Goal: Task Accomplishment & Management: Manage account settings

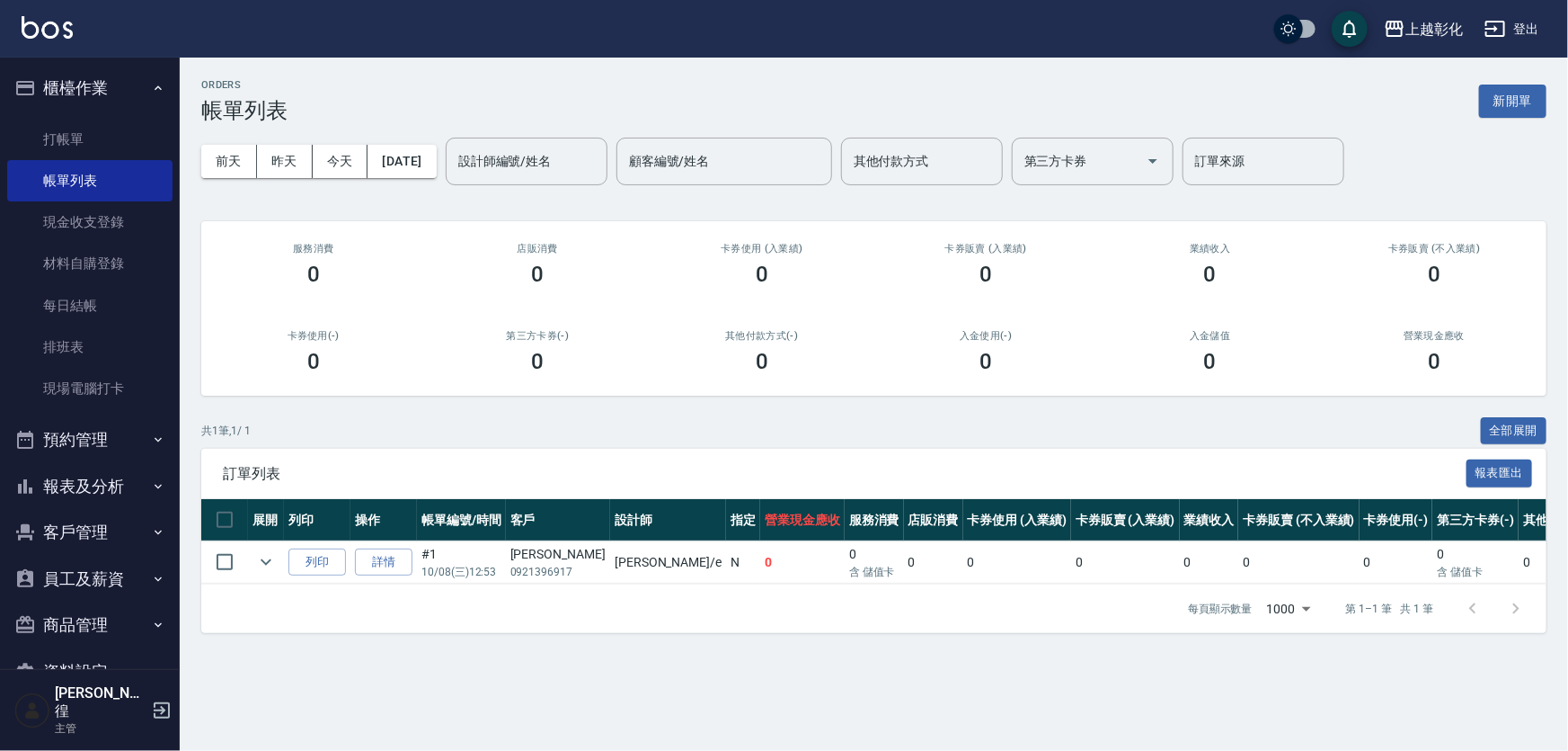
click at [1567, 502] on div "ORDERS 帳單列表 新開單 [DATE] [DATE] [DATE] [DATE] 設計師編號/姓名 設計師編號/姓名 顧客編號/姓名 顧客編號/姓名 其…" at bounding box center [874, 356] width 1388 height 597
drag, startPoint x: 1567, startPoint y: 703, endPoint x: 0, endPoint y: 80, distance: 1686.3
click at [1567, 703] on div "ORDERS 帳單列表 新開單 [DATE] [DATE] [DATE] [DATE] 設計師編號/姓名 設計師編號/姓名 顧客編號/姓名 顧客編號/姓名 其…" at bounding box center [784, 376] width 1568 height 751
click at [122, 522] on button "客戶管理" at bounding box center [89, 531] width 165 height 47
click at [89, 583] on link "客戶列表" at bounding box center [89, 583] width 165 height 42
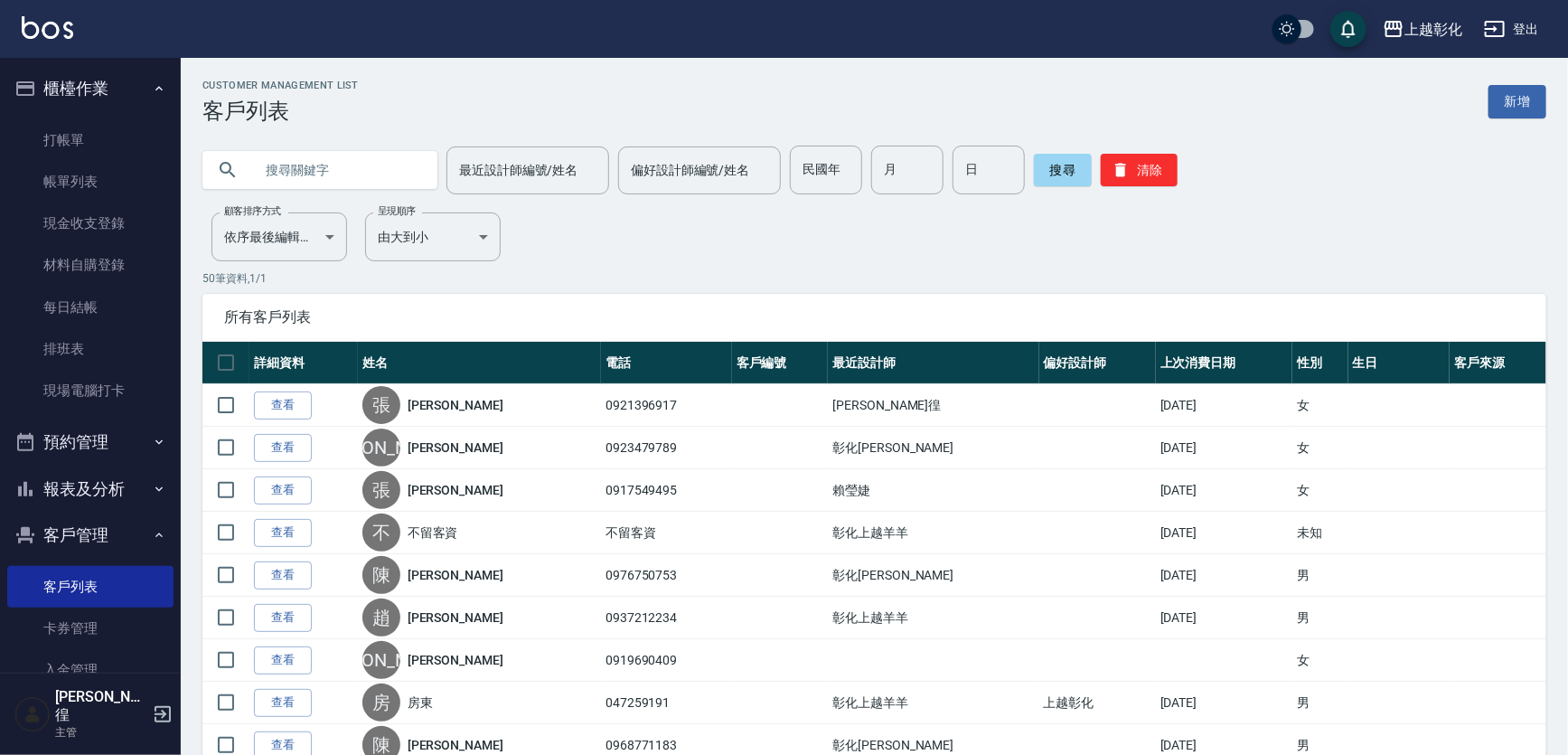
click at [305, 175] on input "text" at bounding box center [338, 170] width 170 height 49
type input "0912016195"
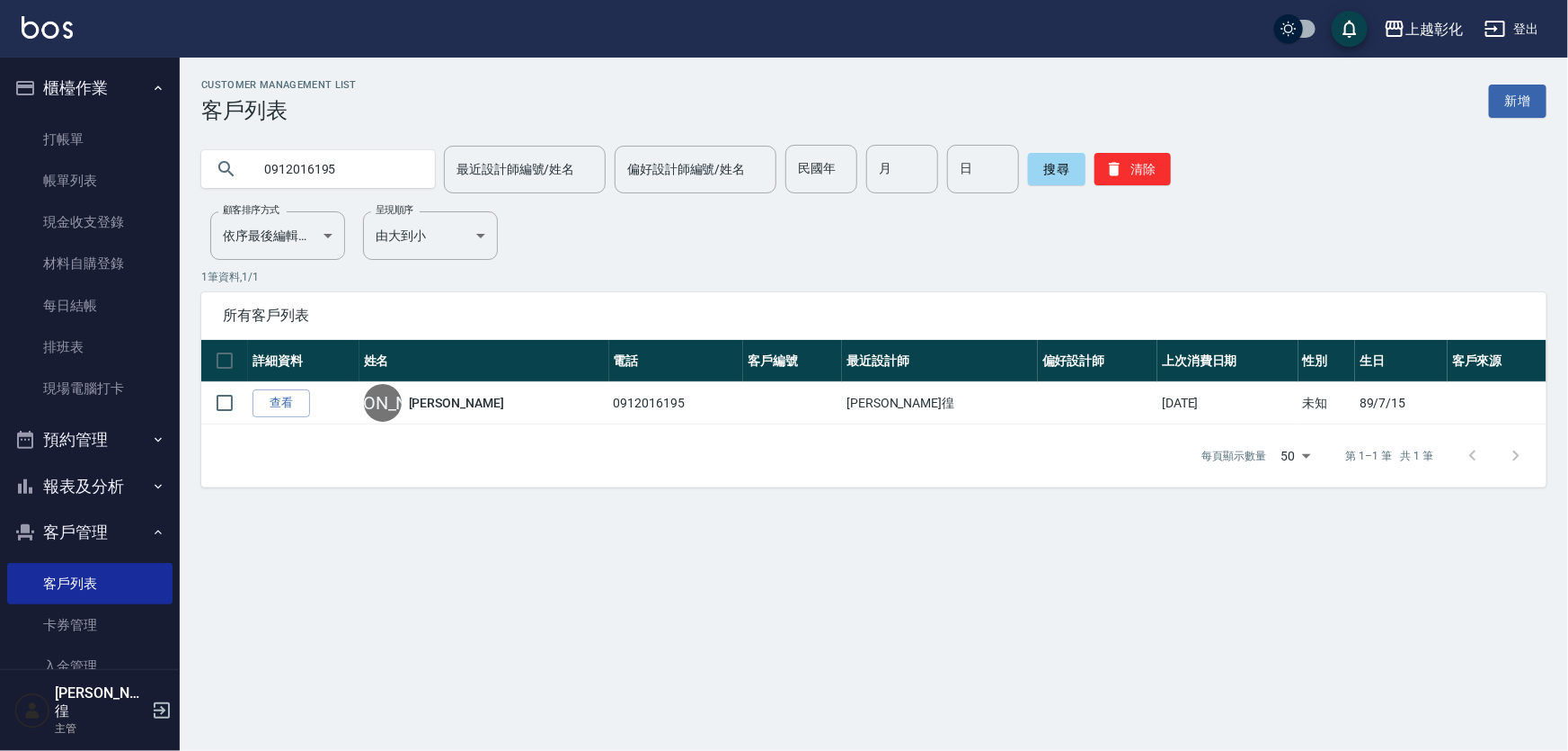
click at [304, 176] on input "0912016195" at bounding box center [336, 169] width 169 height 49
click at [304, 177] on input "0912016195" at bounding box center [336, 169] width 169 height 49
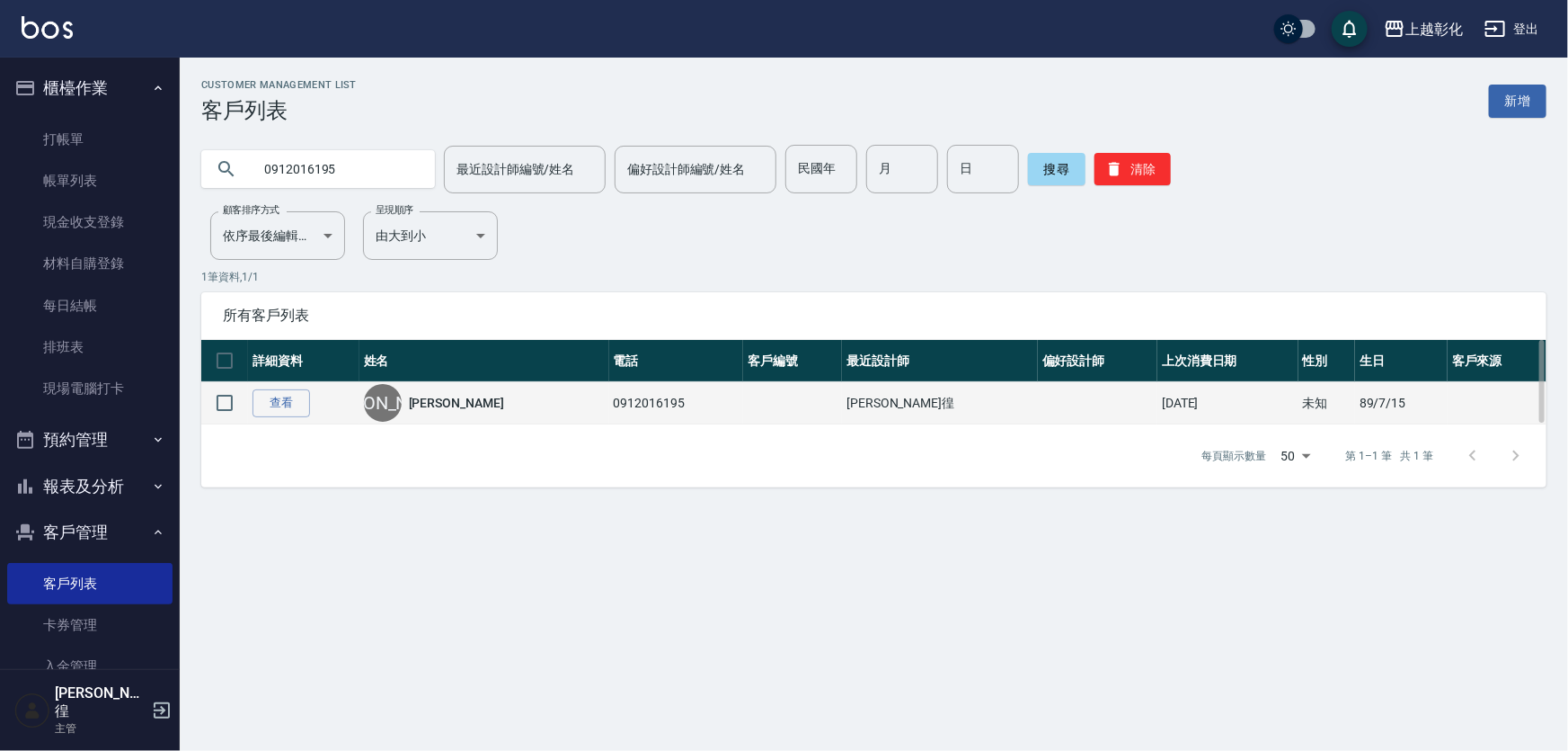
click at [298, 385] on td "查看" at bounding box center [304, 403] width 111 height 43
click at [288, 417] on td "查看" at bounding box center [304, 403] width 111 height 43
click at [315, 392] on td "查看" at bounding box center [304, 403] width 111 height 43
click at [323, 389] on td "查看" at bounding box center [304, 403] width 111 height 43
click at [278, 414] on link "查看" at bounding box center [281, 403] width 58 height 28
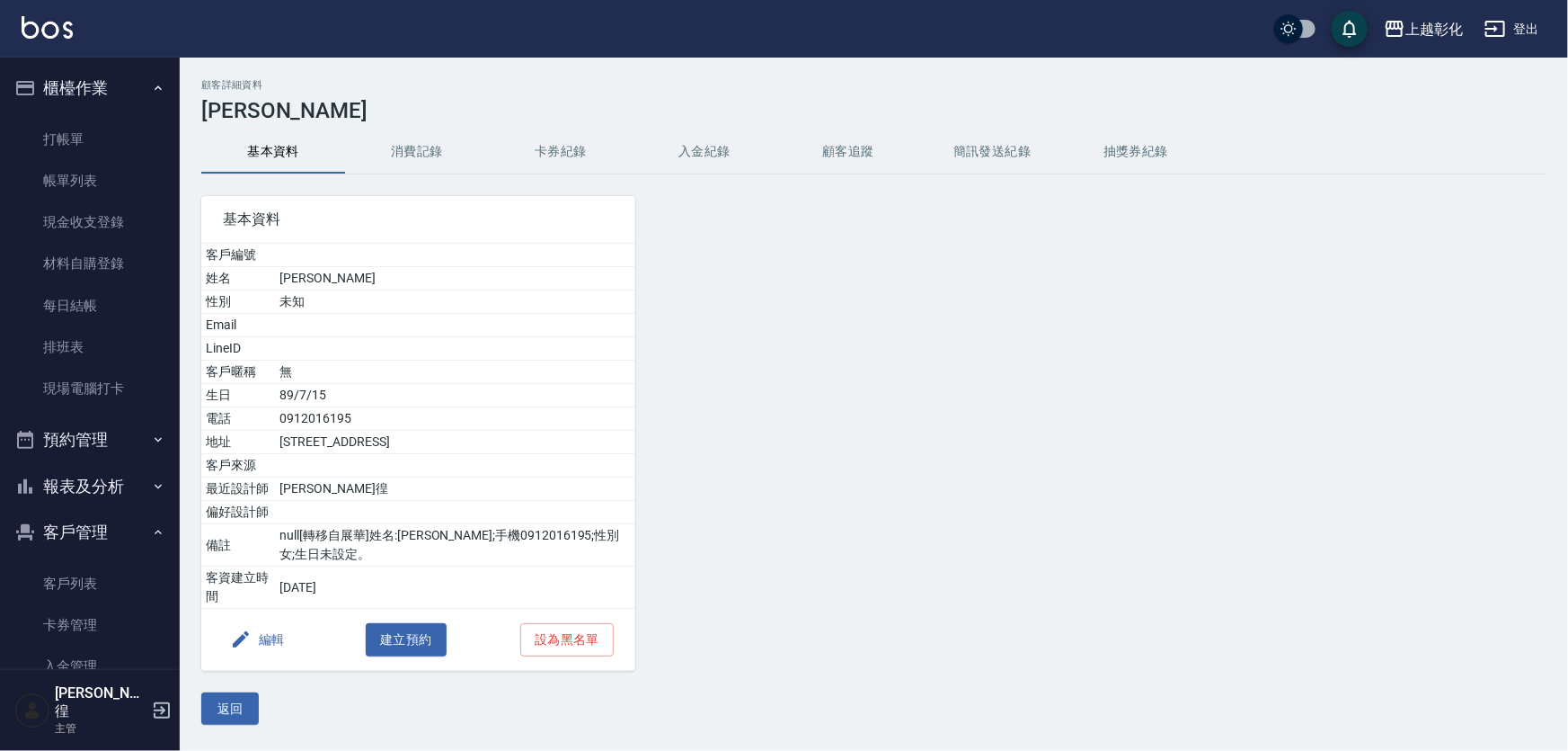
click at [477, 180] on div "基本資料 客戶編號 姓名 [PERSON_NAME] 性別 未知 Email LineID 客戶暱稱 無 生日 [DEMOGRAPHIC_DATA] 電話 […" at bounding box center [407, 422] width 456 height 496
click at [598, 153] on button "卡券紀錄" at bounding box center [560, 151] width 144 height 43
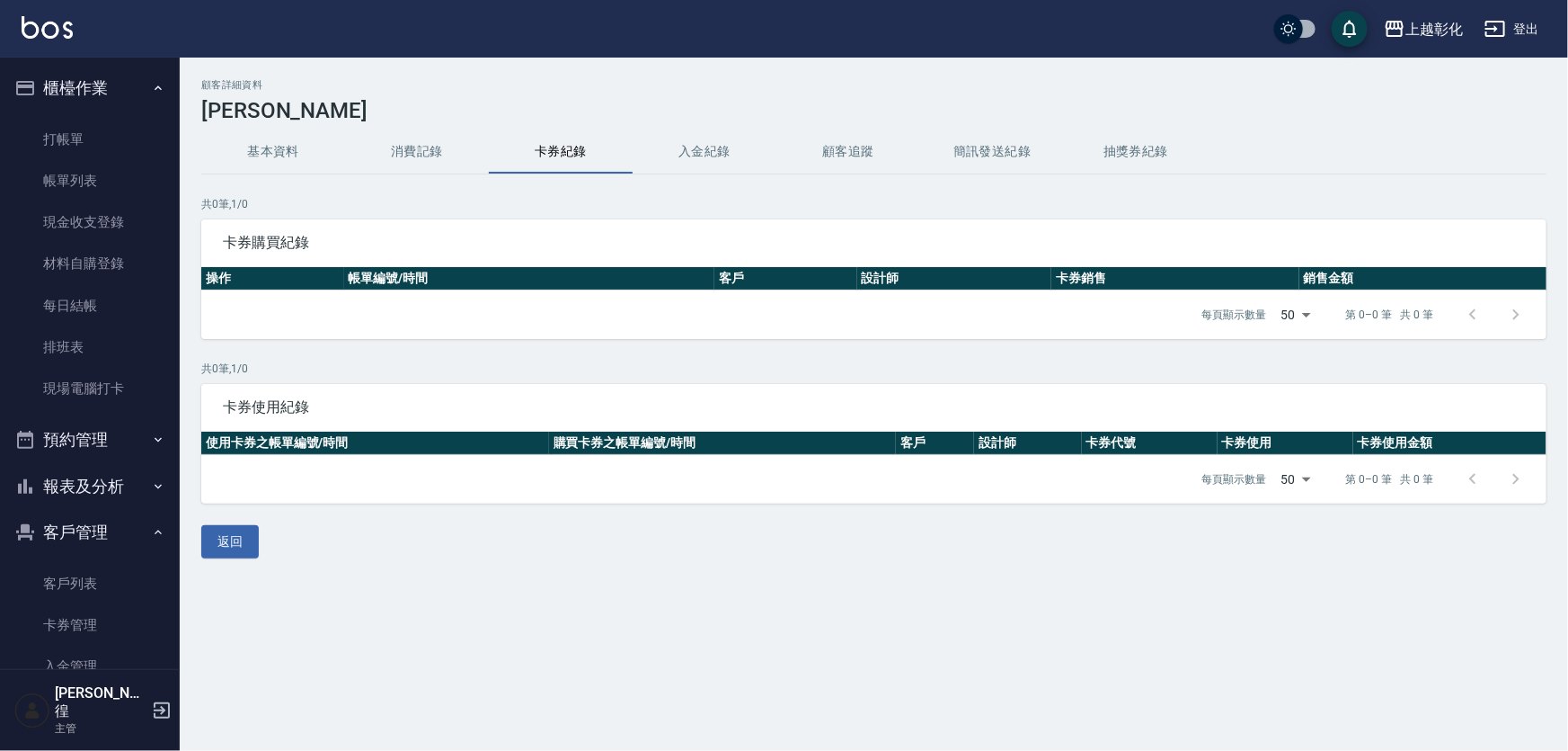
click at [237, 148] on button "基本資料" at bounding box center [273, 151] width 144 height 43
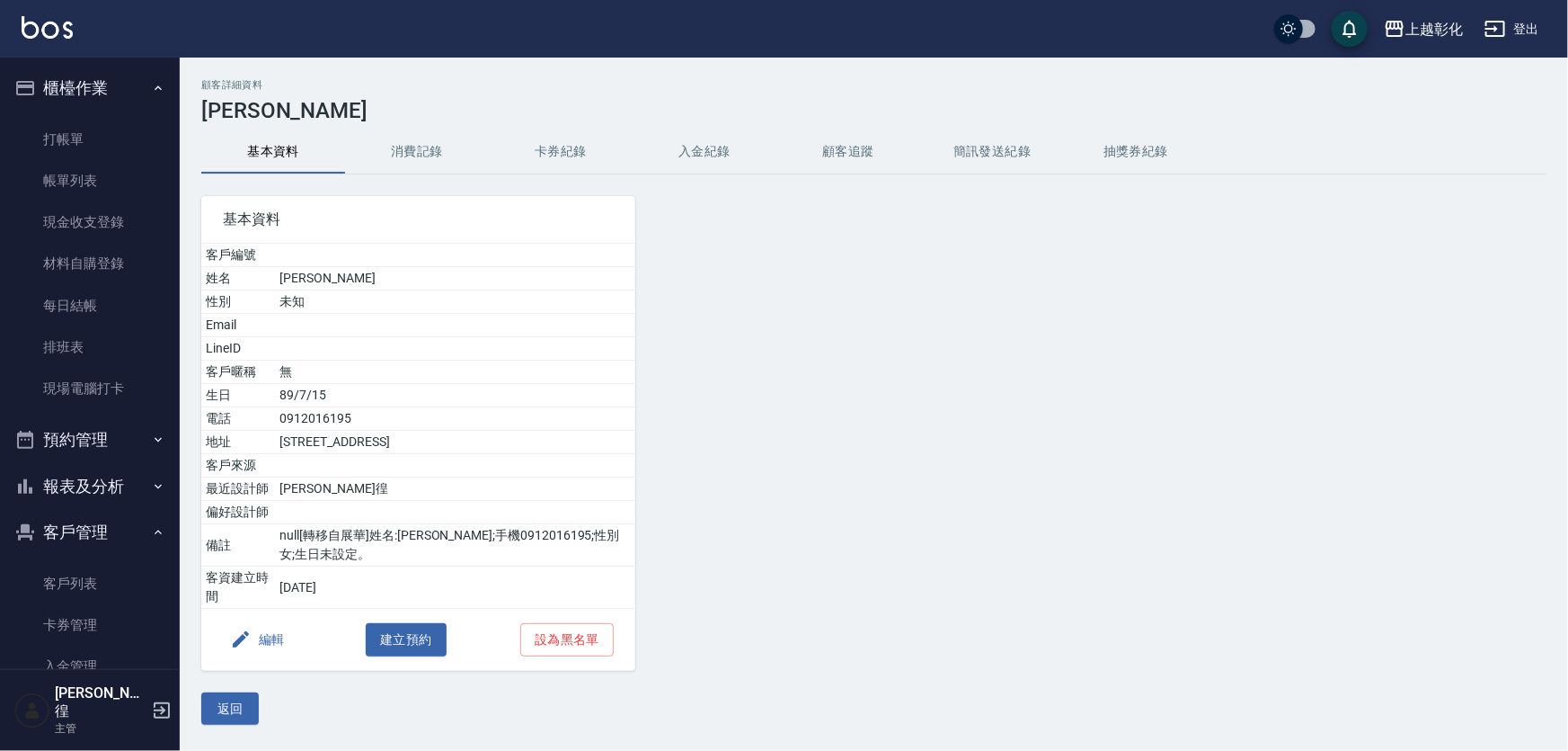
click at [698, 139] on button "入金紀錄" at bounding box center [704, 151] width 144 height 43
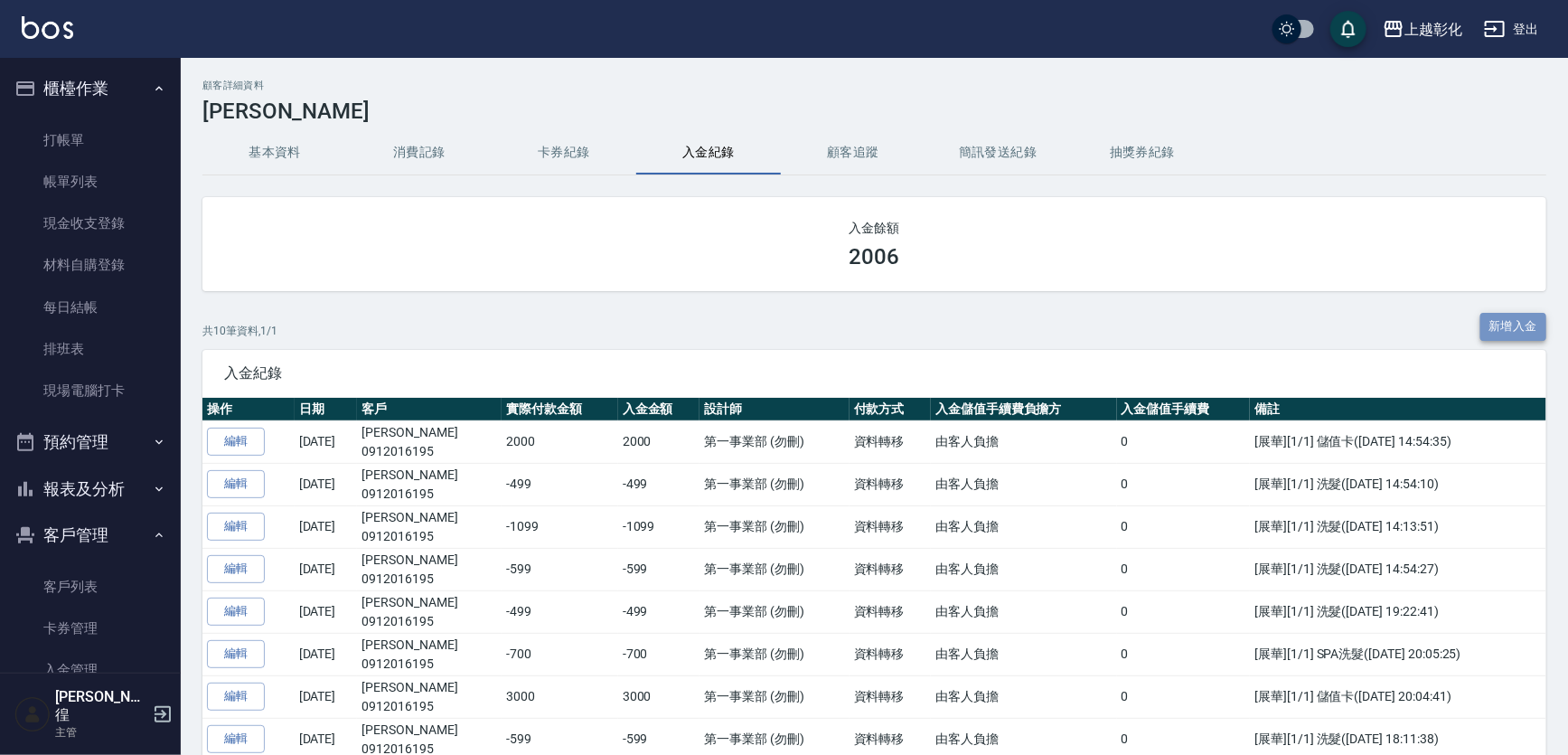
click at [1504, 336] on button "新增入金" at bounding box center [1513, 327] width 67 height 28
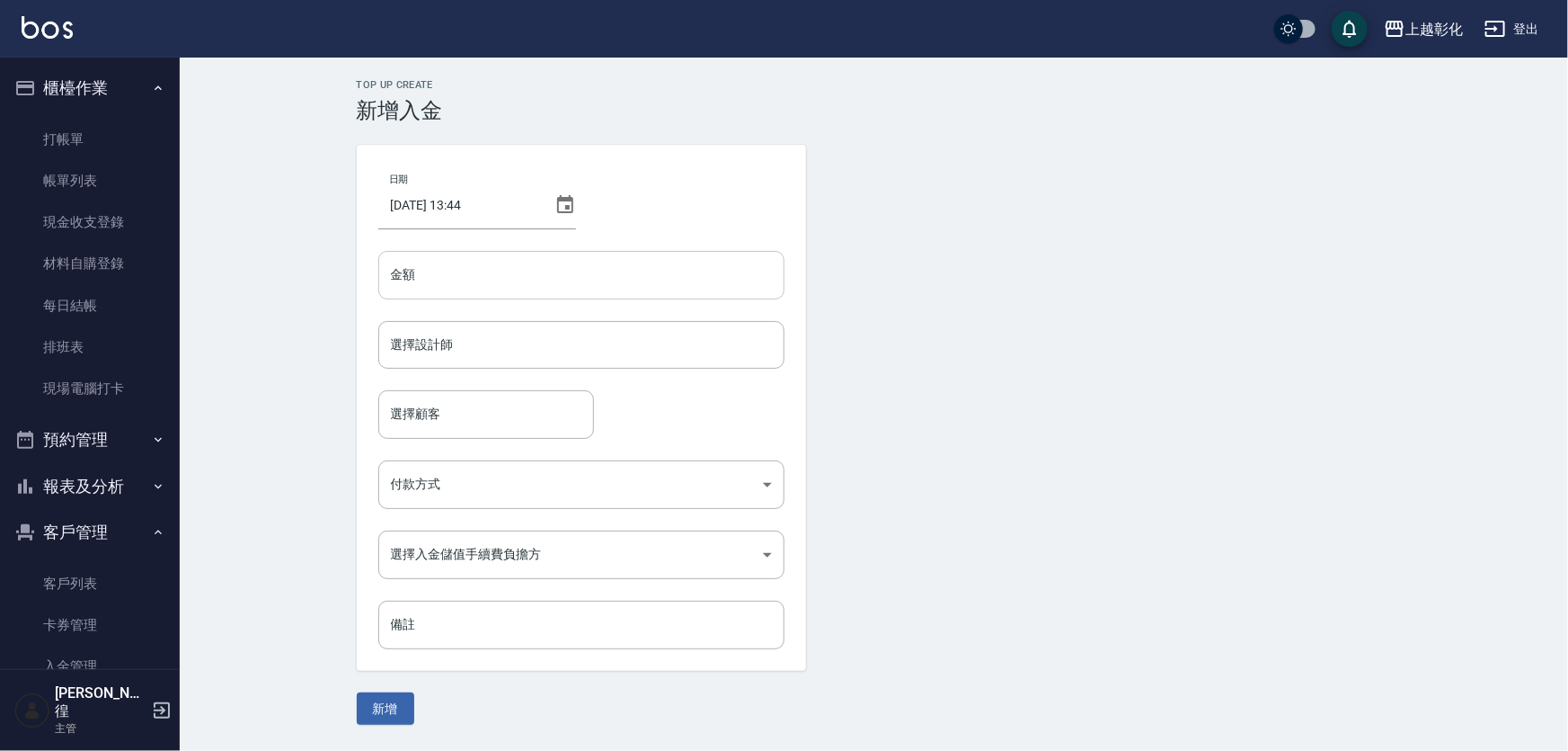
click at [547, 290] on input "金額" at bounding box center [581, 274] width 406 height 49
type input "-450"
click at [581, 347] on input "選擇設計師" at bounding box center [581, 345] width 390 height 32
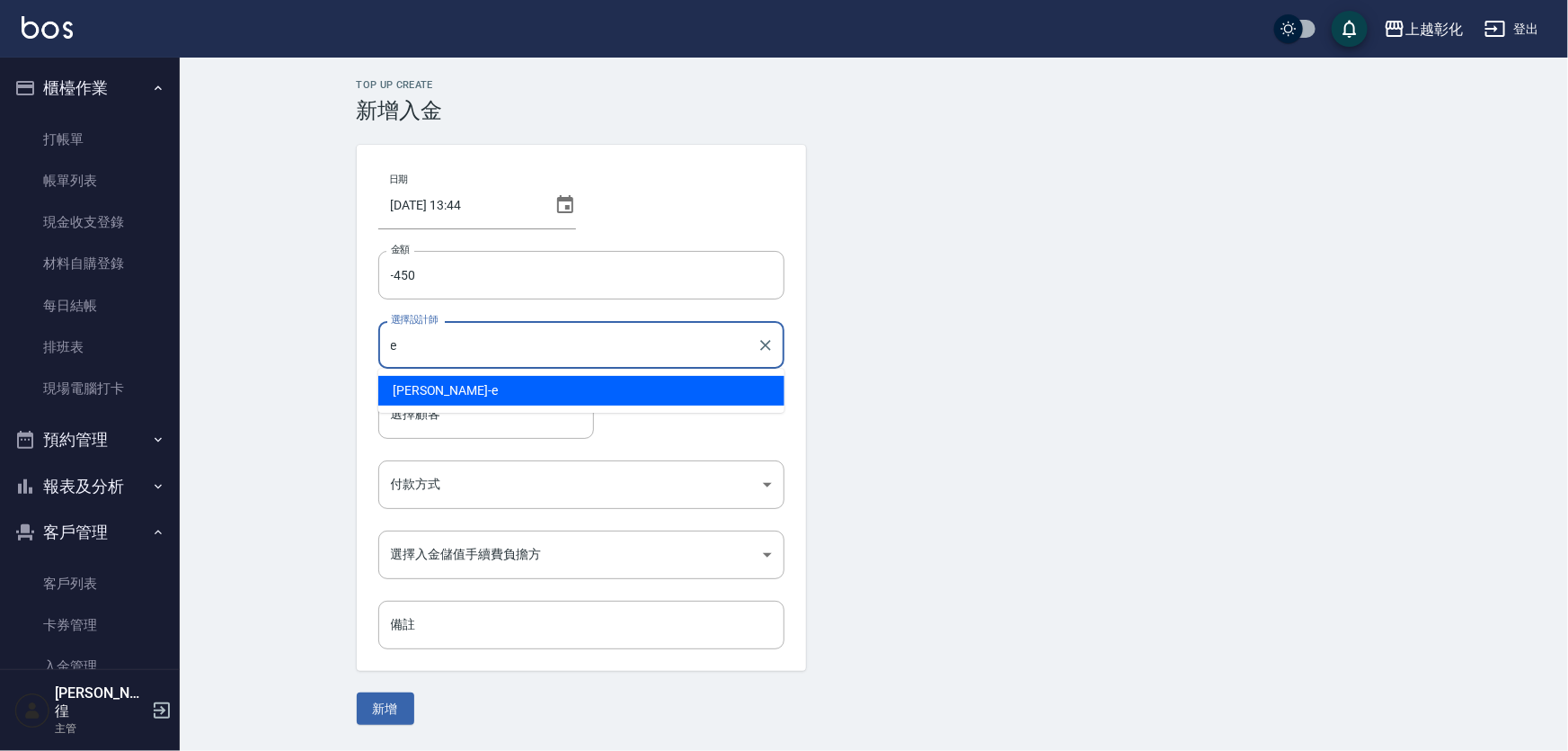
click at [414, 381] on span "[PERSON_NAME] -e" at bounding box center [445, 390] width 105 height 19
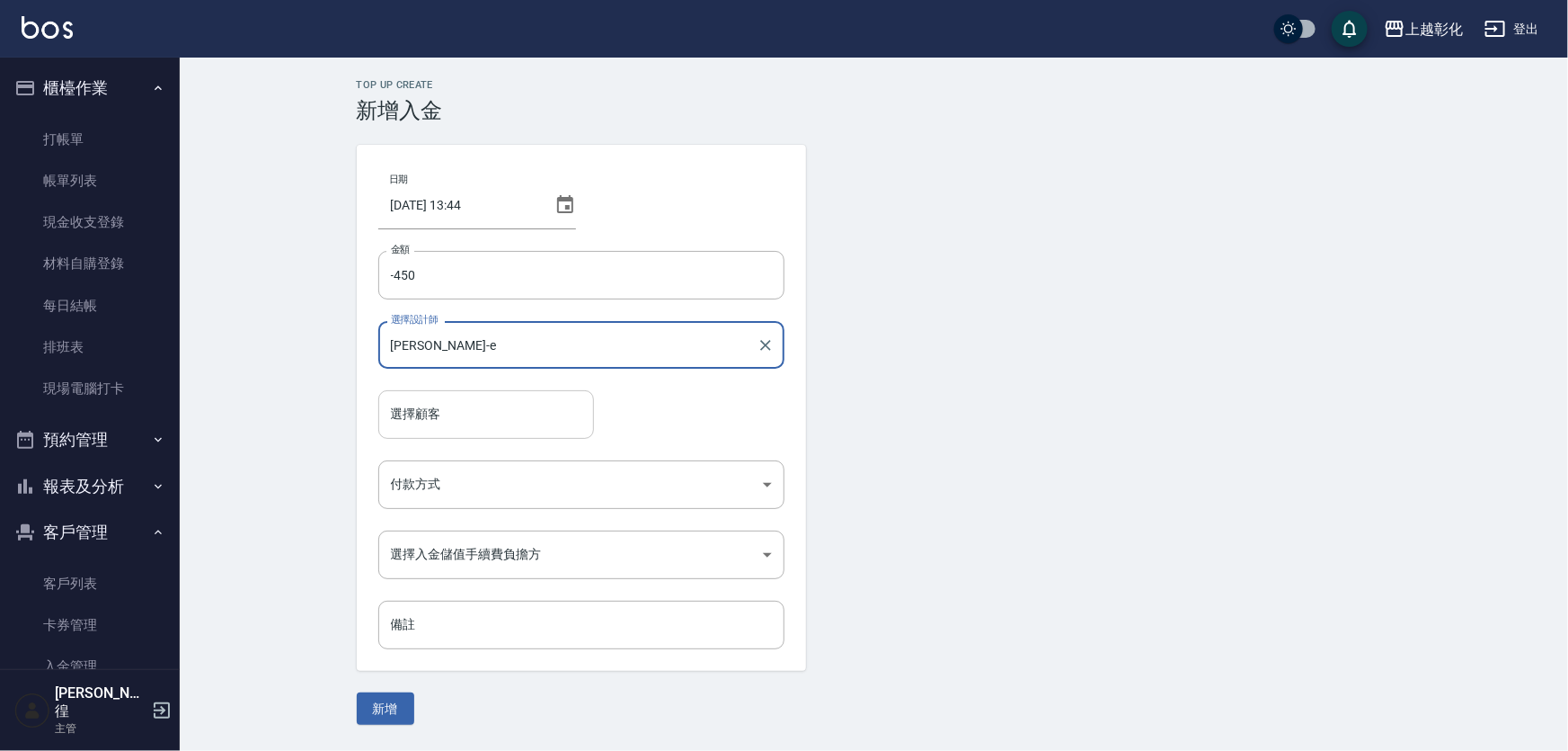
type input "[PERSON_NAME]-e"
click at [400, 413] on input "選擇顧客" at bounding box center [486, 414] width 200 height 32
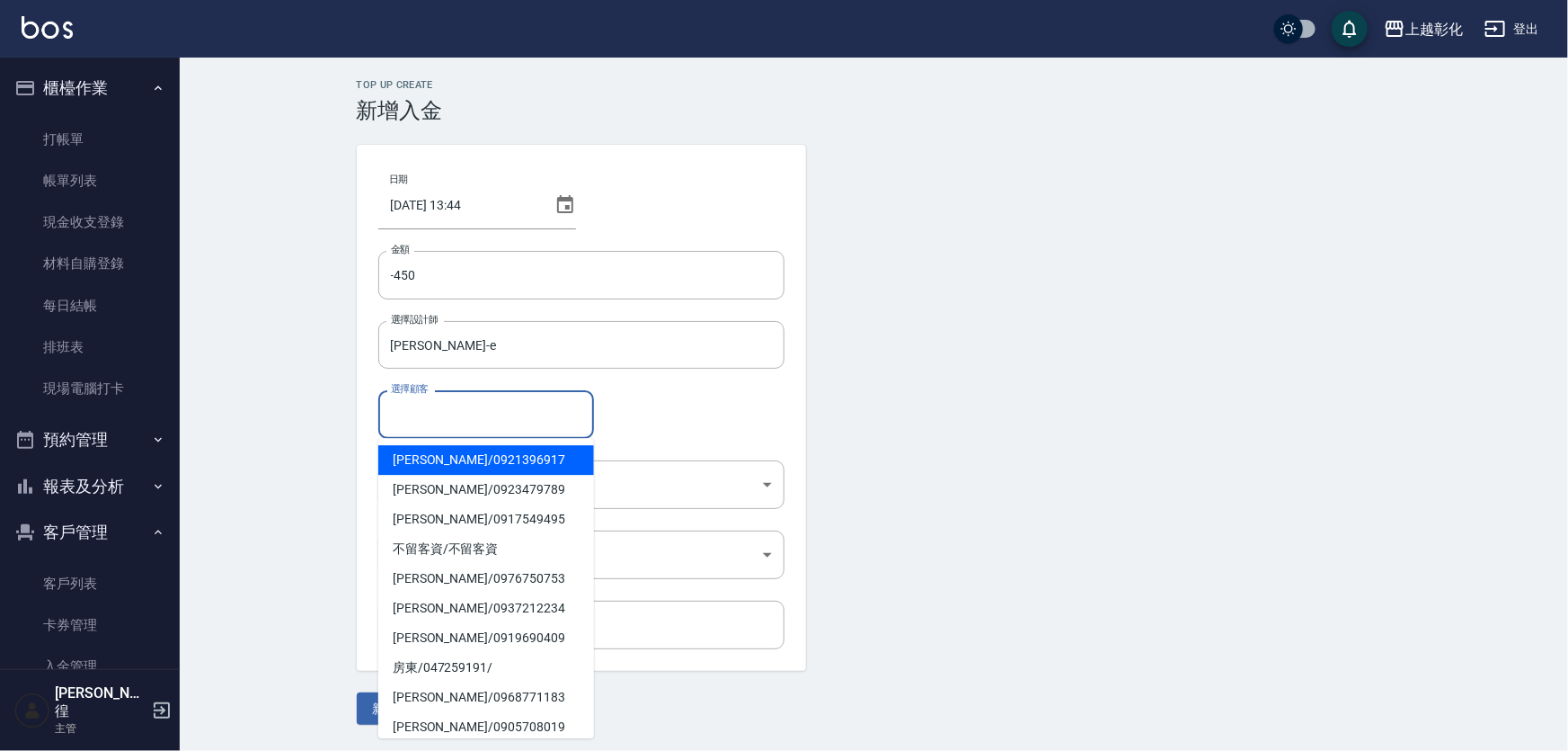
paste input "0912016195"
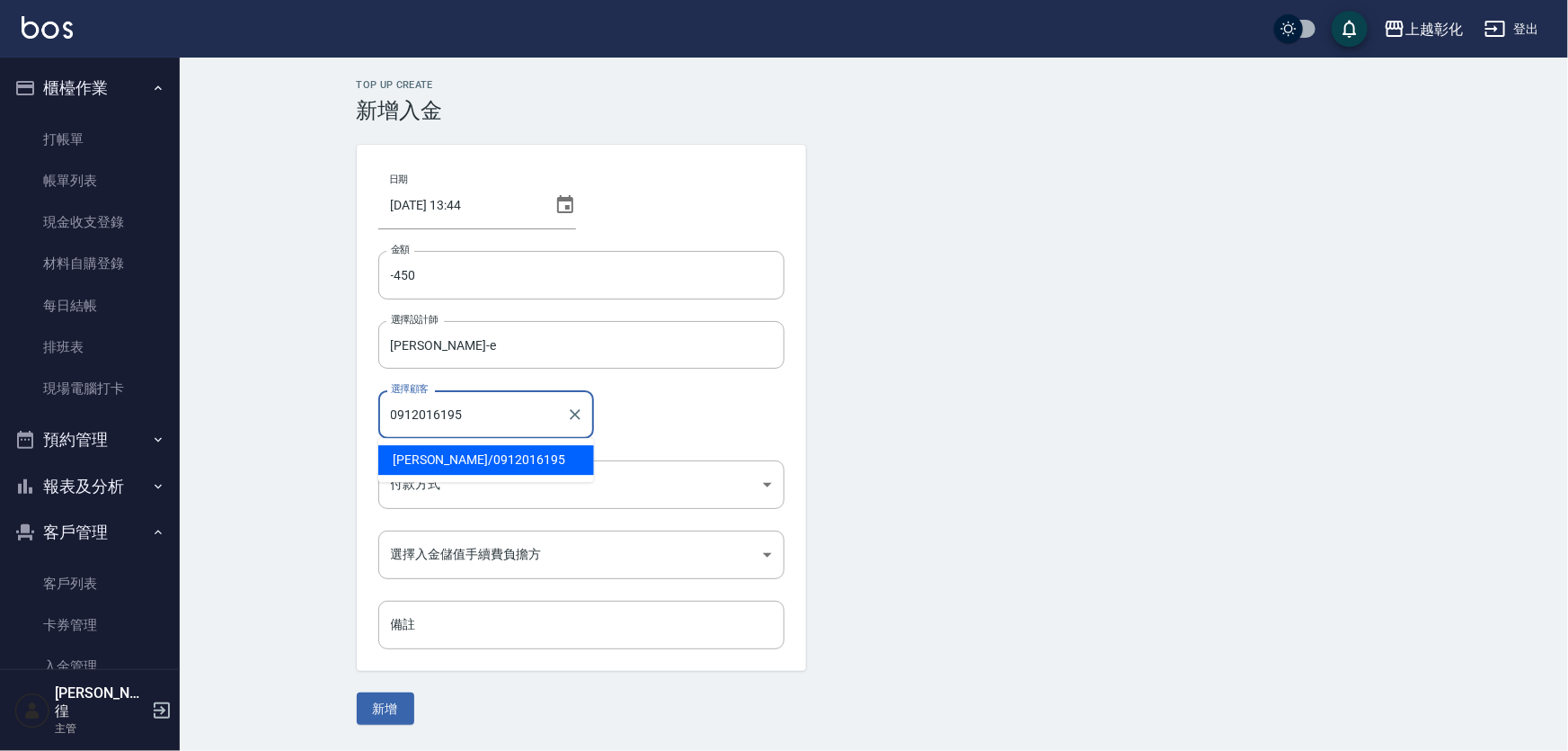
click at [423, 469] on span "[PERSON_NAME] / 0912016195" at bounding box center [486, 460] width 215 height 30
type input "[PERSON_NAME]/0912016195"
click at [428, 486] on body "上越彰化 登出 櫃檯作業 打帳單 帳單列表 現金收支登錄 材料自購登錄 每日結帳 排班表 現場電腦打卡 預約管理 預約管理 單日預約紀錄 單週預約紀錄 報表及…" at bounding box center [784, 376] width 1568 height 751
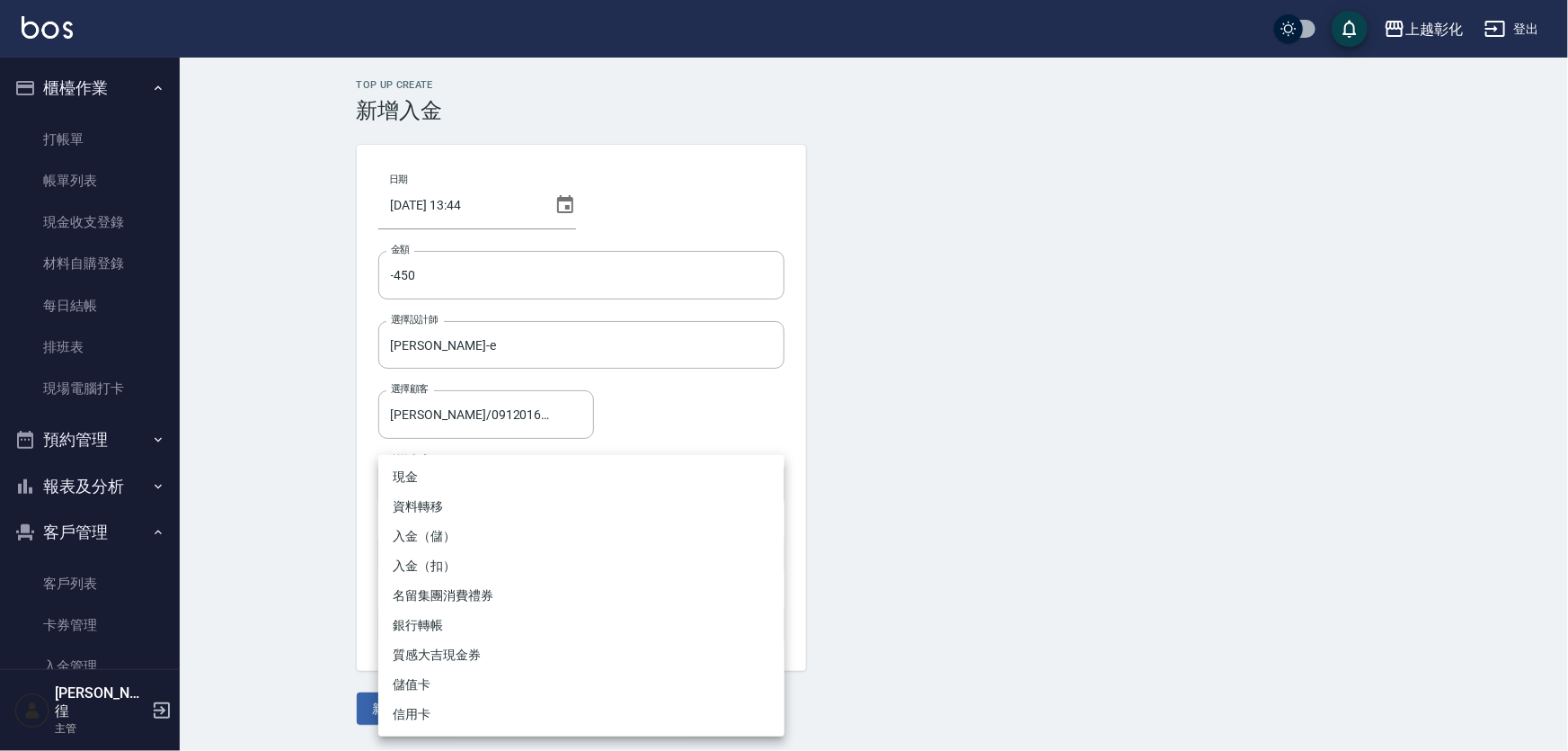
click at [440, 571] on li "入金（扣）" at bounding box center [581, 566] width 406 height 30
type input "入金（扣）"
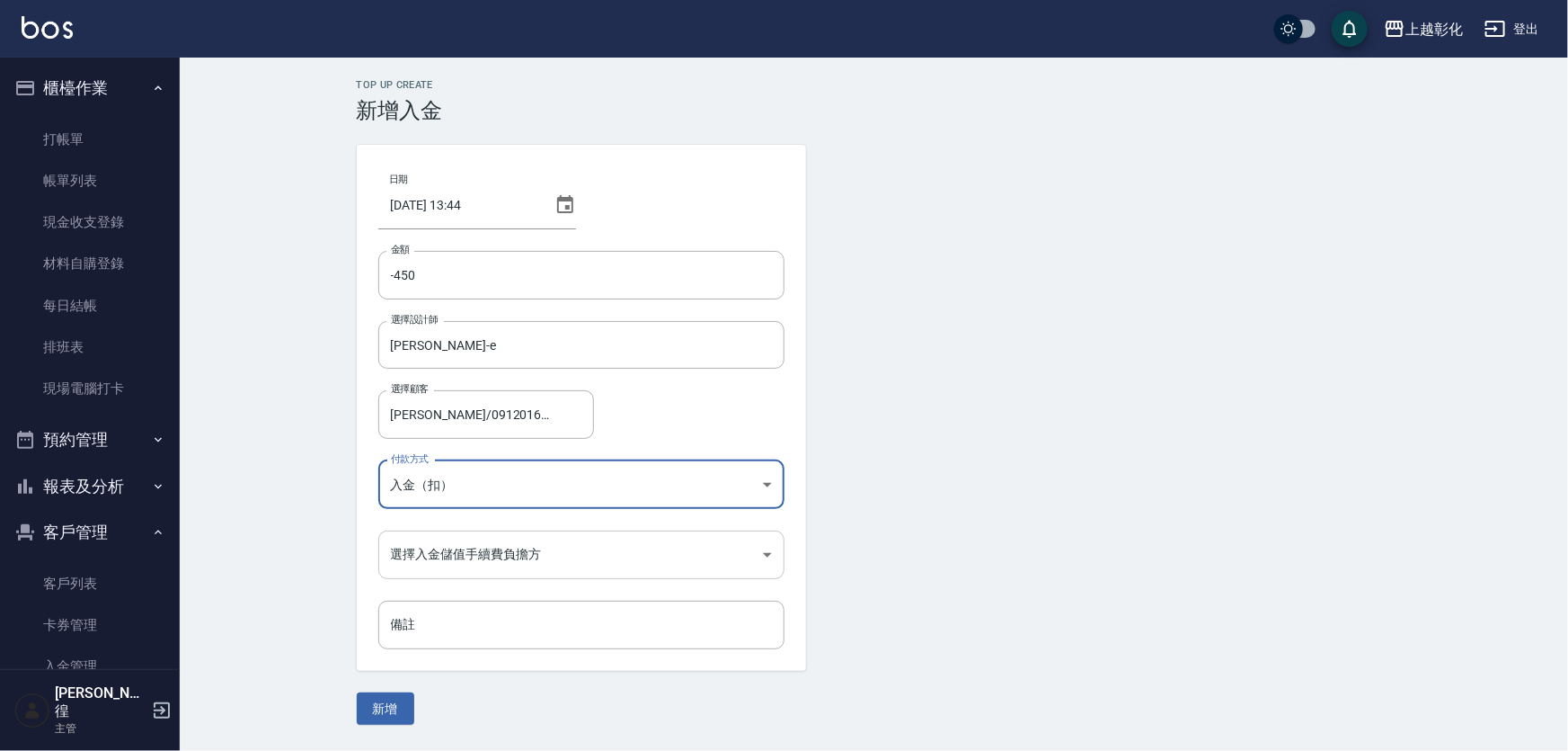
click at [447, 549] on body "上越彰化 登出 櫃檯作業 打帳單 帳單列表 現金收支登錄 材料自購登錄 每日結帳 排班表 現場電腦打卡 預約管理 預約管理 單日預約紀錄 單週預約紀錄 報表及…" at bounding box center [784, 376] width 1568 height 751
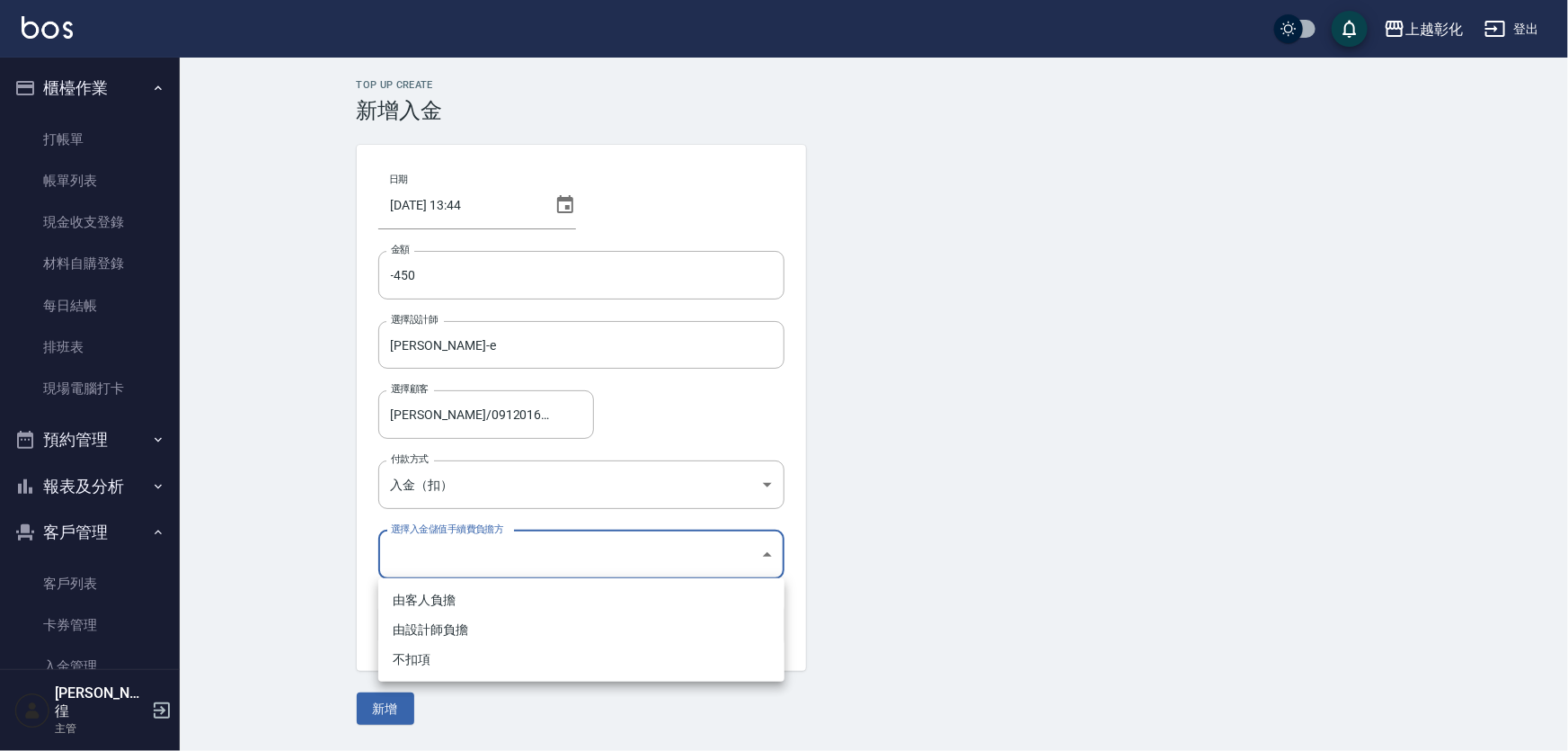
click at [419, 652] on li "不扣項" at bounding box center [581, 660] width 406 height 30
type input "WITHOUTHANDLINGFEE"
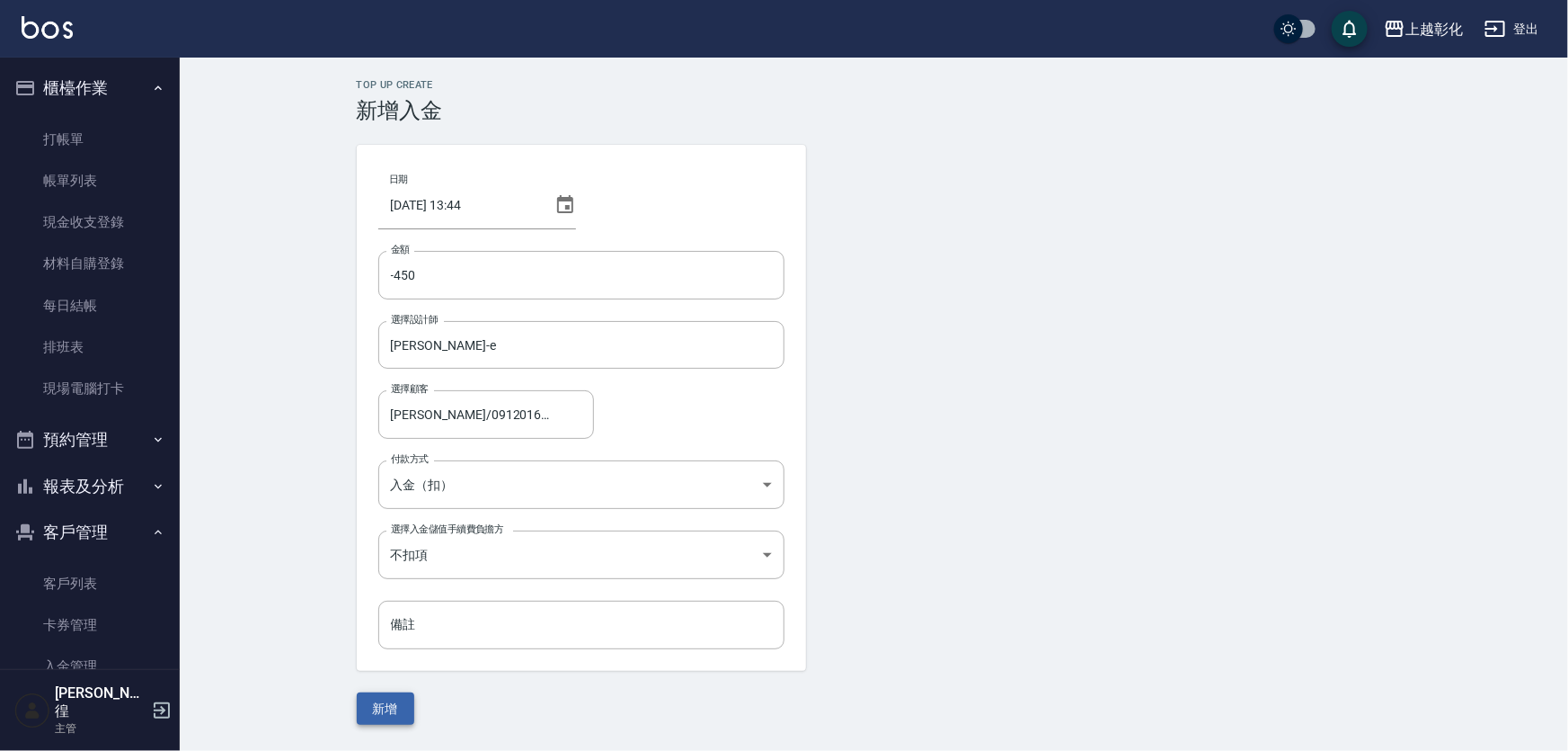
click at [380, 719] on button "新增" at bounding box center [385, 708] width 58 height 33
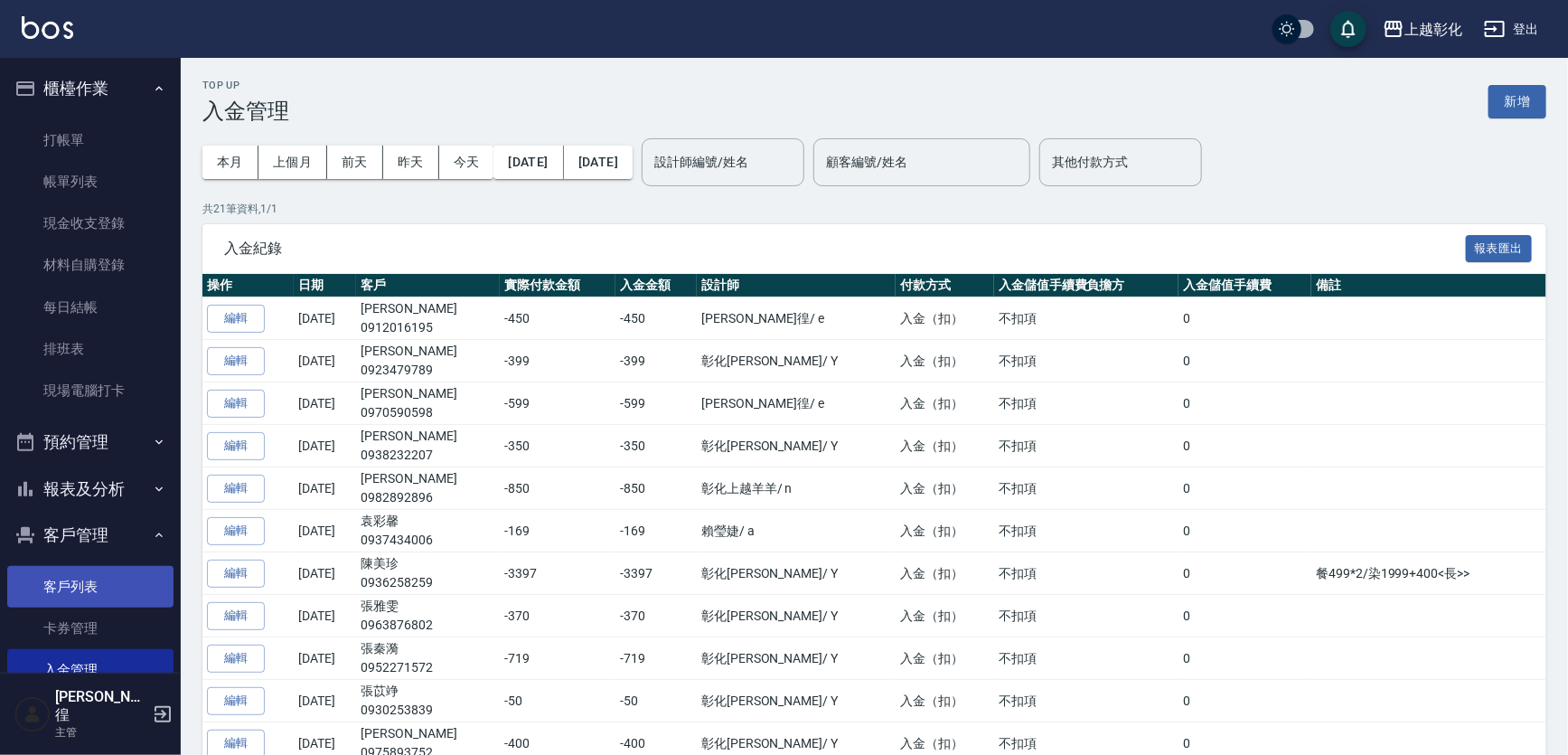
click at [67, 594] on link "客戶列表" at bounding box center [90, 586] width 166 height 42
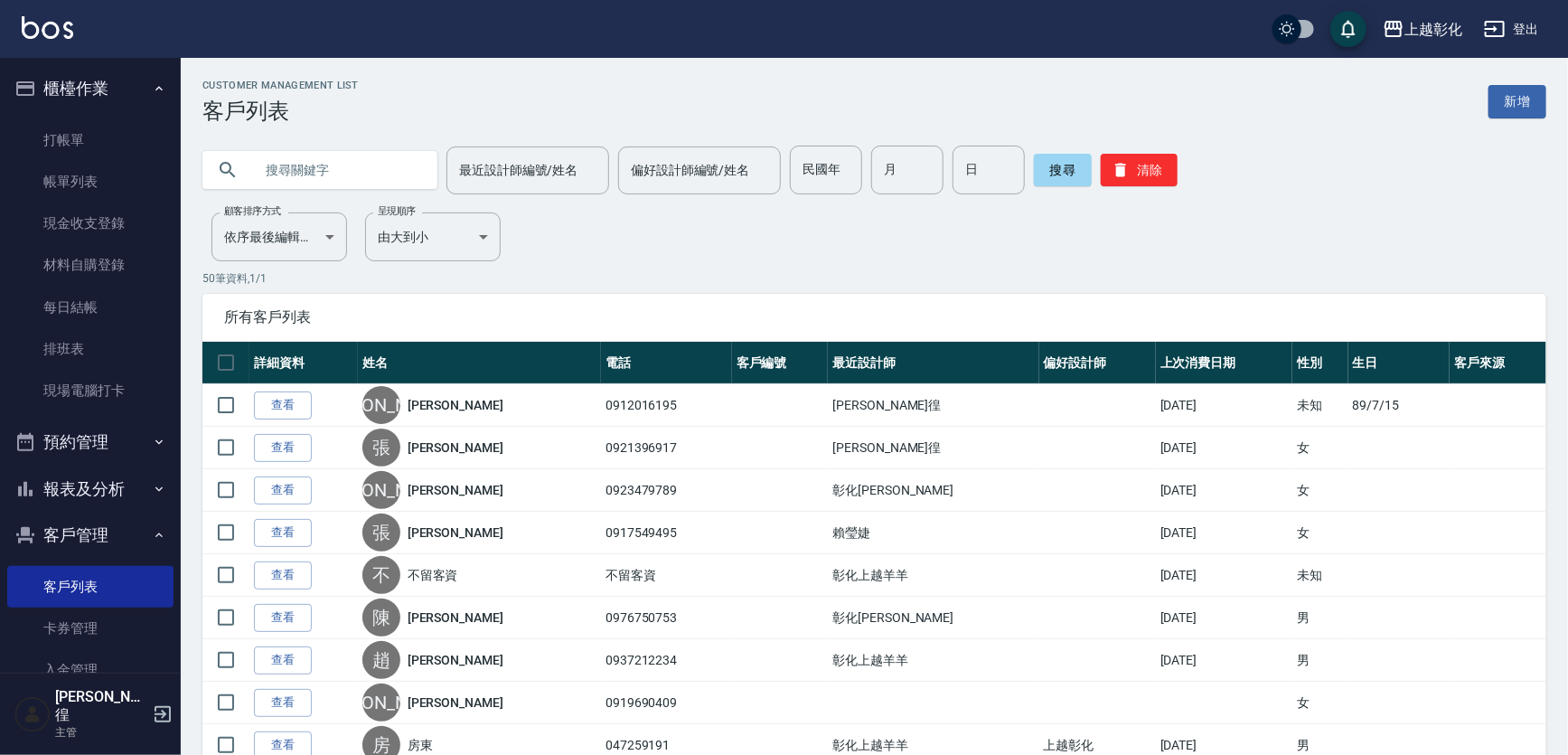
click at [252, 163] on div at bounding box center [320, 170] width 235 height 38
drag, startPoint x: 290, startPoint y: 159, endPoint x: 280, endPoint y: 171, distance: 15.6
click at [286, 164] on input "text" at bounding box center [338, 170] width 170 height 49
type input "0901027277"
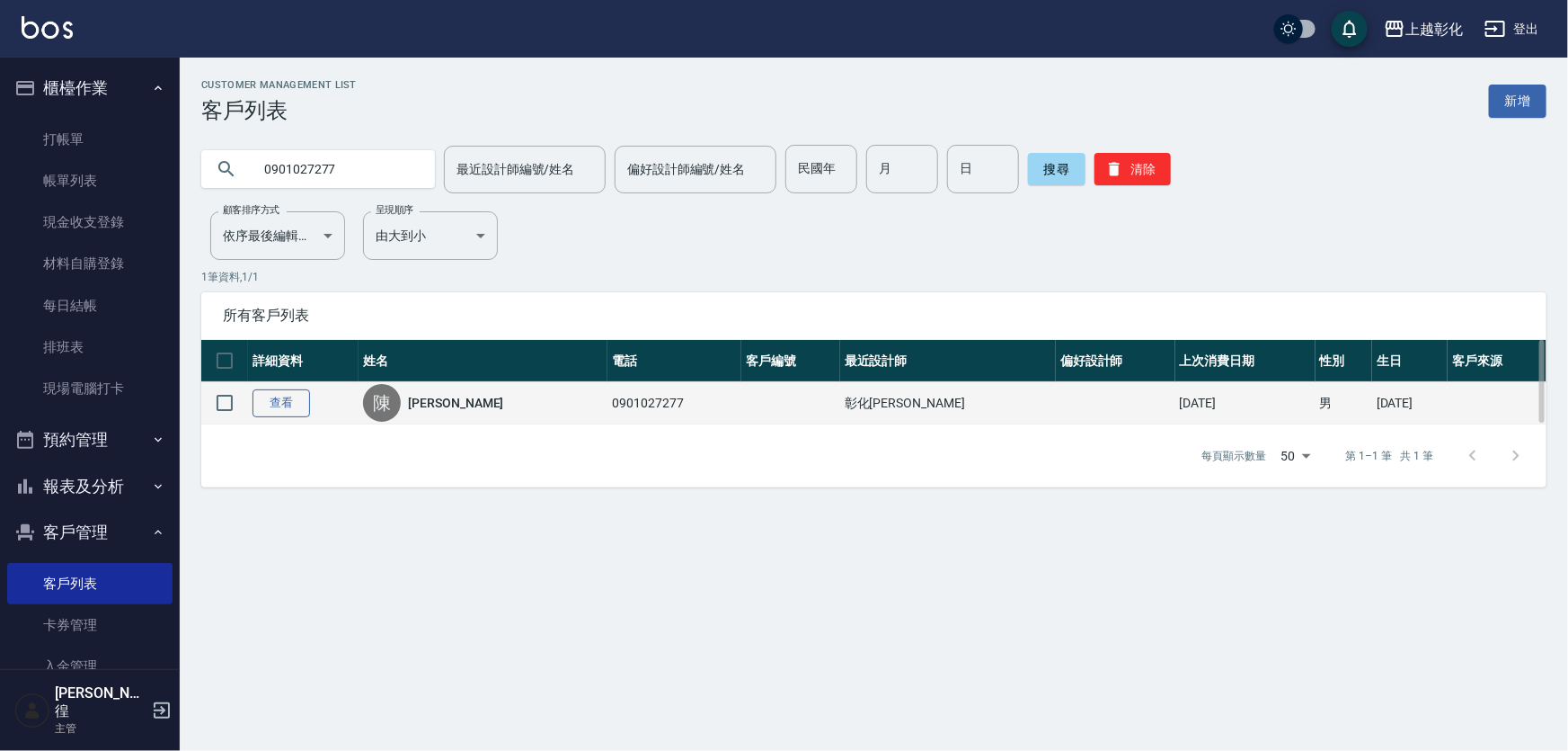
click at [302, 411] on link "查看" at bounding box center [281, 403] width 58 height 28
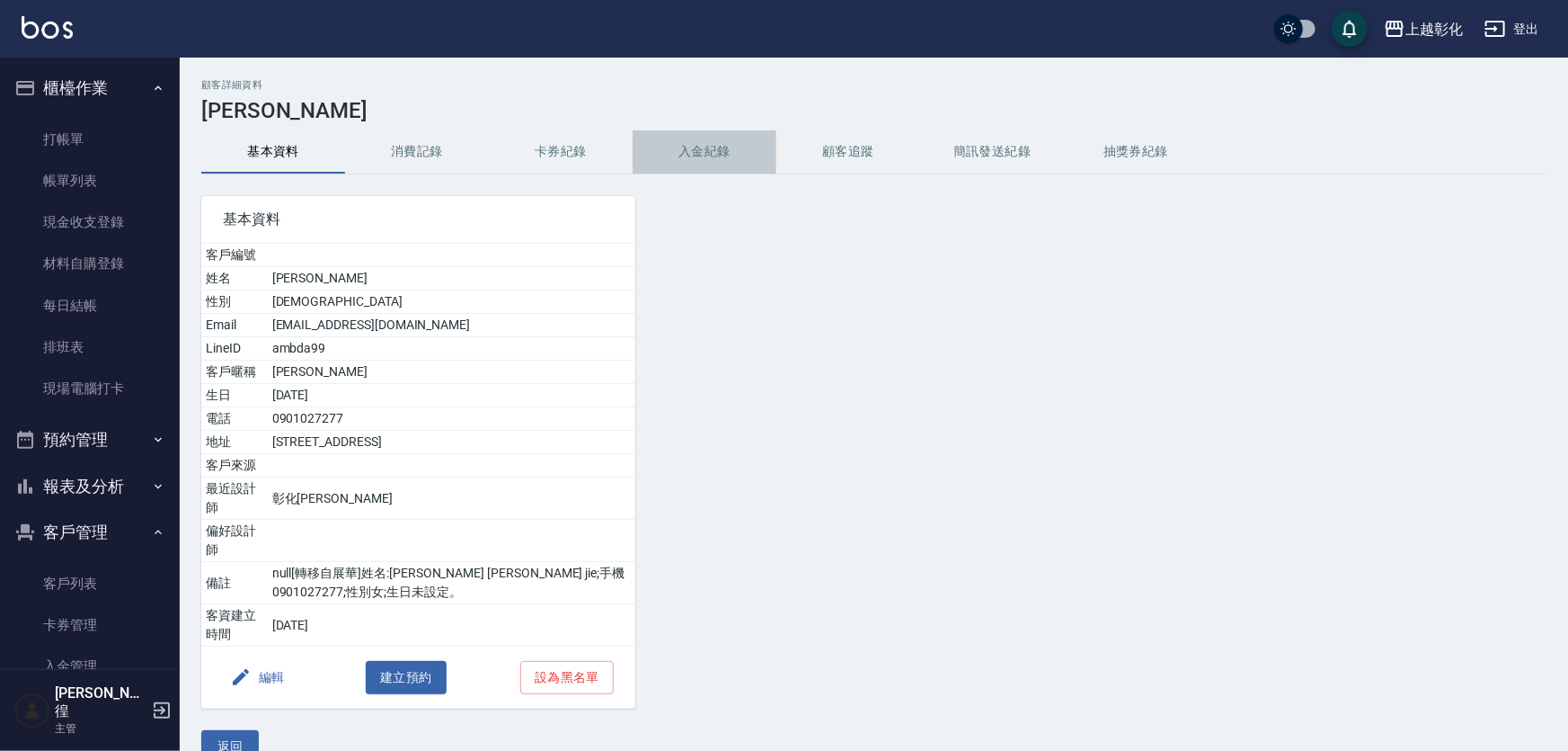
click at [695, 156] on button "入金紀錄" at bounding box center [704, 151] width 144 height 43
